Goal: Task Accomplishment & Management: Use online tool/utility

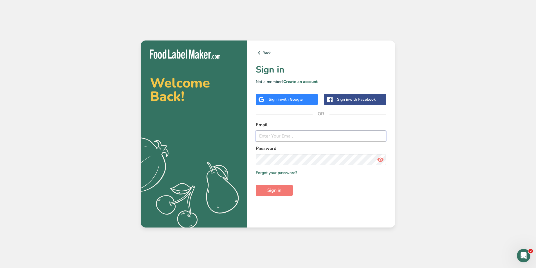
click at [309, 135] on input "email" at bounding box center [321, 136] width 130 height 11
type input "[PERSON_NAME][EMAIL_ADDRESS][DOMAIN_NAME]"
click at [256, 185] on button "Sign in" at bounding box center [274, 190] width 37 height 11
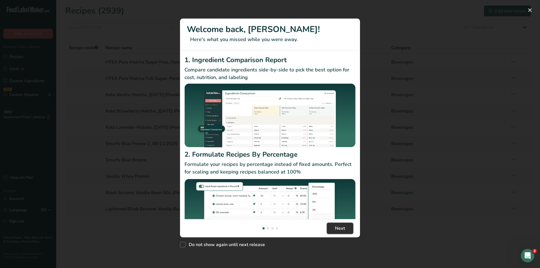
click at [337, 230] on span "Next" at bounding box center [340, 228] width 10 height 7
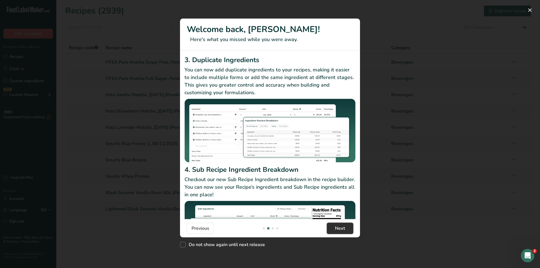
click at [337, 230] on span "Next" at bounding box center [340, 228] width 10 height 7
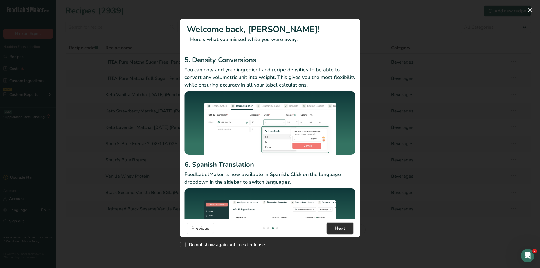
click at [337, 230] on span "Next" at bounding box center [340, 228] width 10 height 7
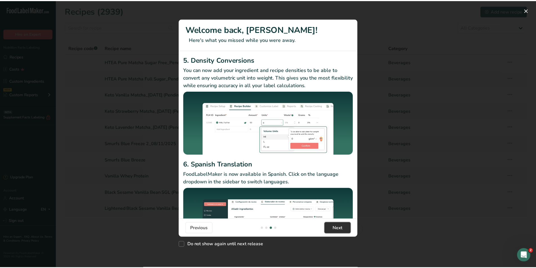
scroll to position [0, 540]
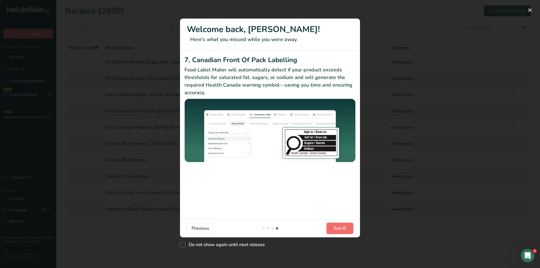
click at [337, 230] on span "Got it!" at bounding box center [340, 228] width 13 height 7
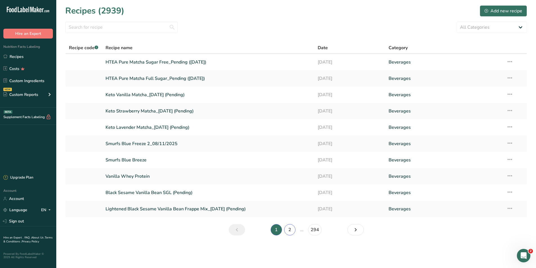
click at [288, 227] on link "2" at bounding box center [289, 229] width 11 height 11
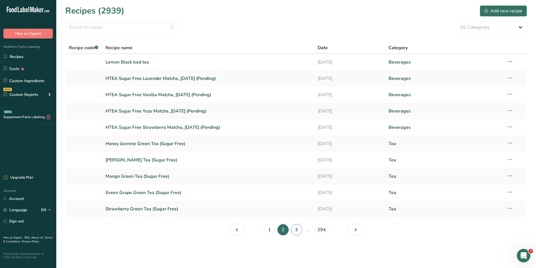
click at [298, 229] on link "3" at bounding box center [296, 229] width 11 height 11
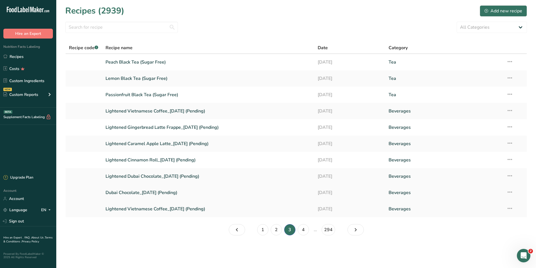
click at [160, 191] on link "Dubai Chocolate_[DATE] (Pending)" at bounding box center [209, 193] width 206 height 12
click at [358, 228] on icon "Next page" at bounding box center [355, 230] width 7 height 10
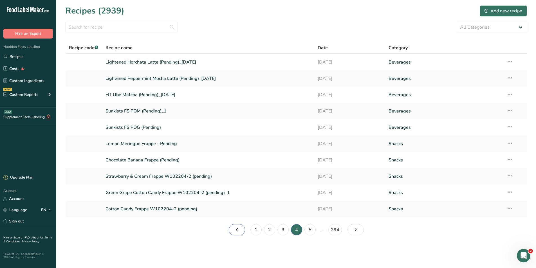
click at [234, 228] on icon "Page 3." at bounding box center [237, 230] width 7 height 10
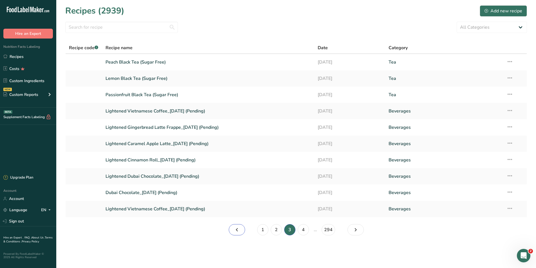
click at [235, 230] on icon "Page 2." at bounding box center [237, 230] width 7 height 10
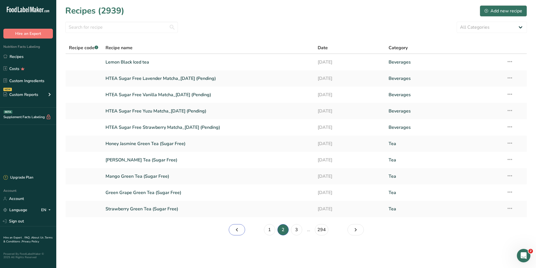
click at [235, 230] on icon "Page 1." at bounding box center [237, 230] width 7 height 10
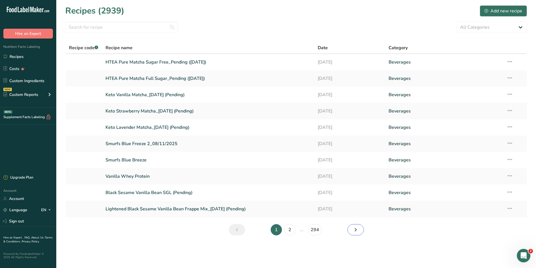
click at [356, 231] on icon "Page 2." at bounding box center [355, 230] width 7 height 10
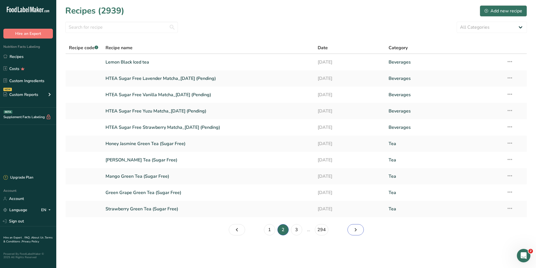
click at [354, 232] on icon "Page 3." at bounding box center [355, 230] width 7 height 10
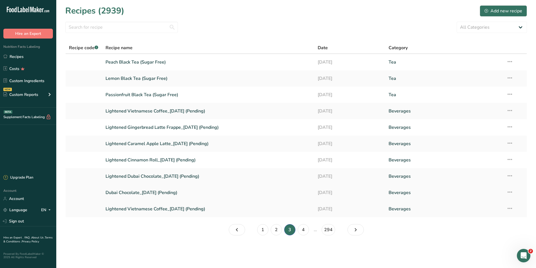
click at [176, 191] on link "Dubai Chocolate_[DATE] (Pending)" at bounding box center [209, 193] width 206 height 12
